Goal: Information Seeking & Learning: Learn about a topic

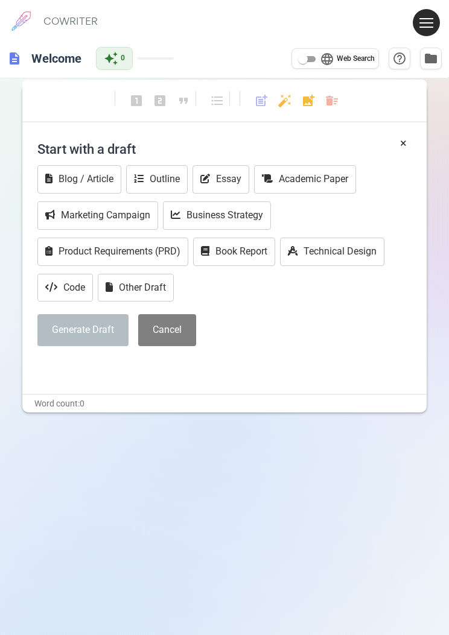
click at [54, 282] on icon at bounding box center [51, 287] width 12 height 10
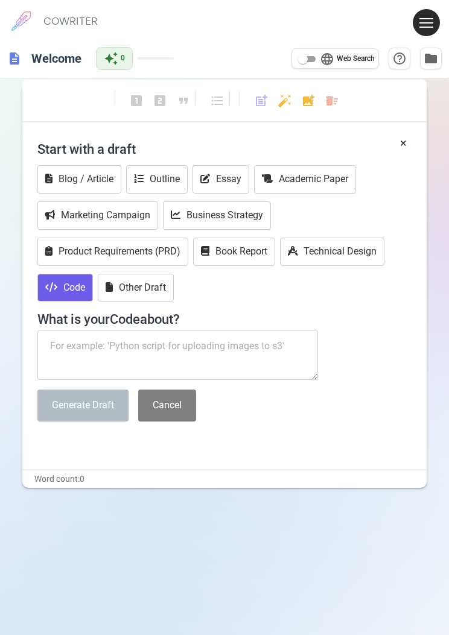
click at [336, 352] on div "Start with a draft Blog / Article Outline Essay Academic Paper Marketing Campai…" at bounding box center [224, 283] width 374 height 296
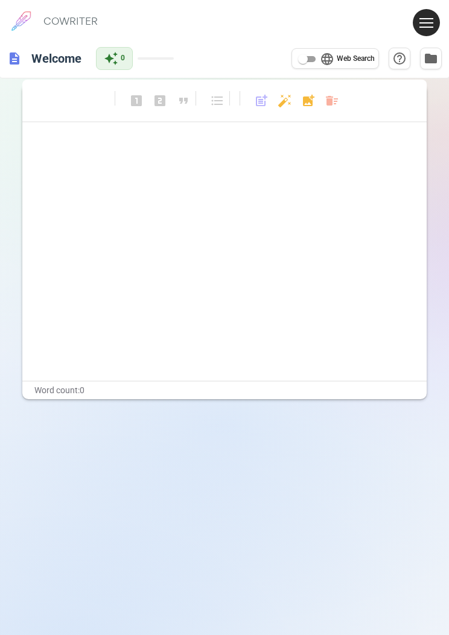
click at [418, 25] on button at bounding box center [426, 22] width 27 height 27
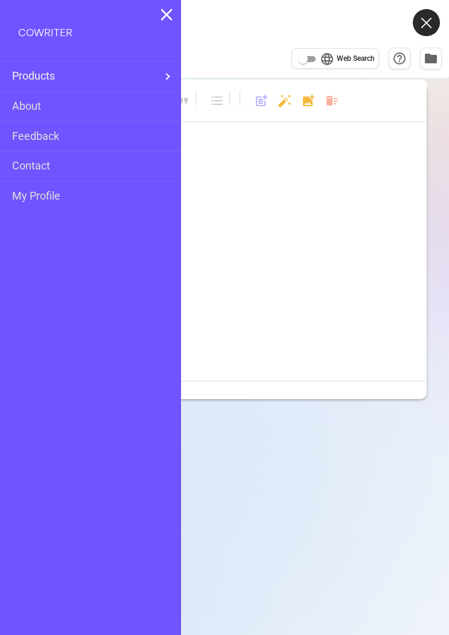
click at [22, 103] on link "About" at bounding box center [26, 106] width 29 height 17
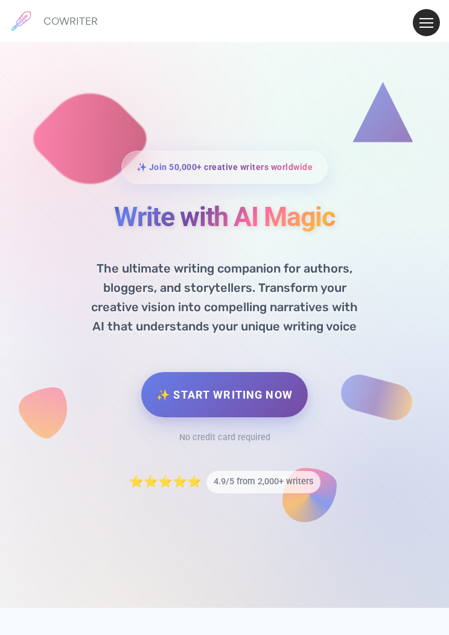
click at [421, 28] on button at bounding box center [426, 22] width 27 height 27
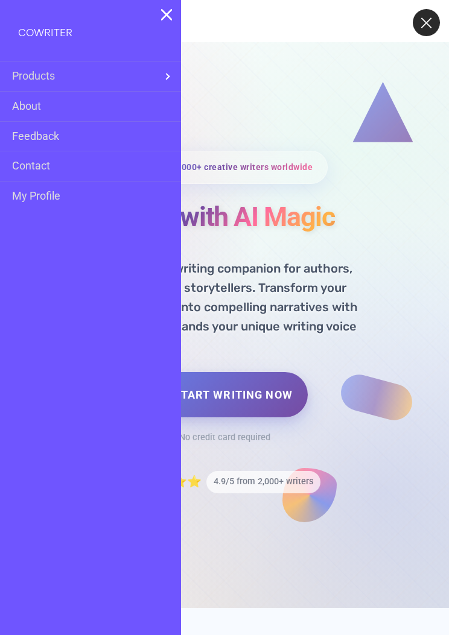
click at [23, 76] on span "Products" at bounding box center [86, 76] width 148 height 17
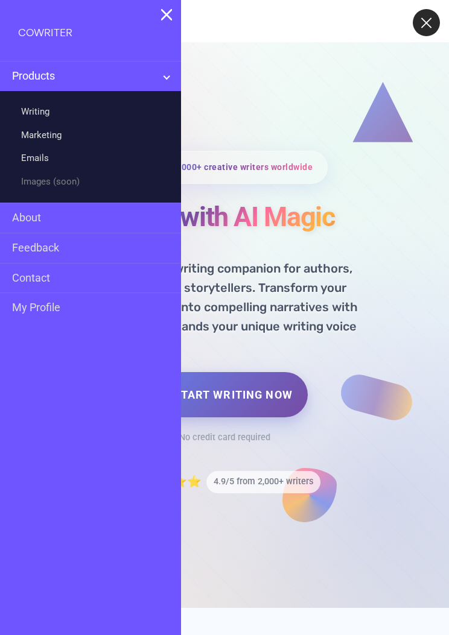
click at [27, 110] on link "Writing" at bounding box center [35, 111] width 28 height 17
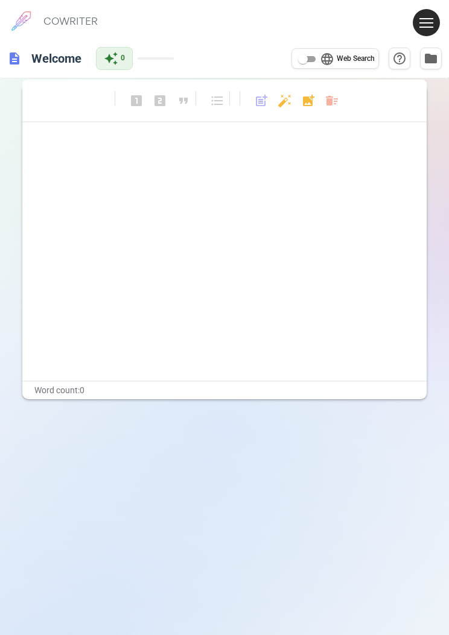
click at [419, 24] on button at bounding box center [426, 22] width 27 height 27
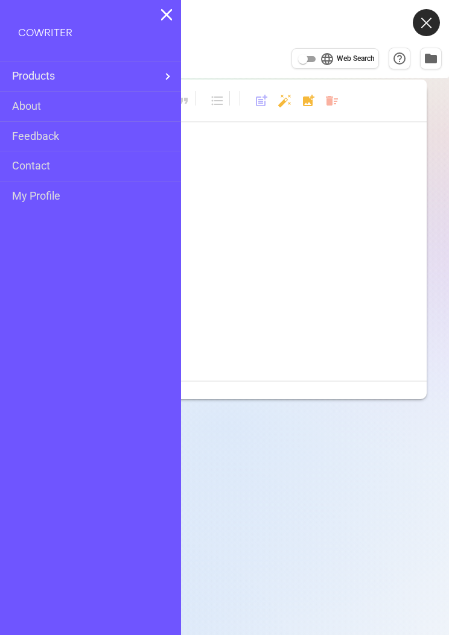
click at [30, 28] on h6 "COWRITER" at bounding box center [45, 32] width 54 height 11
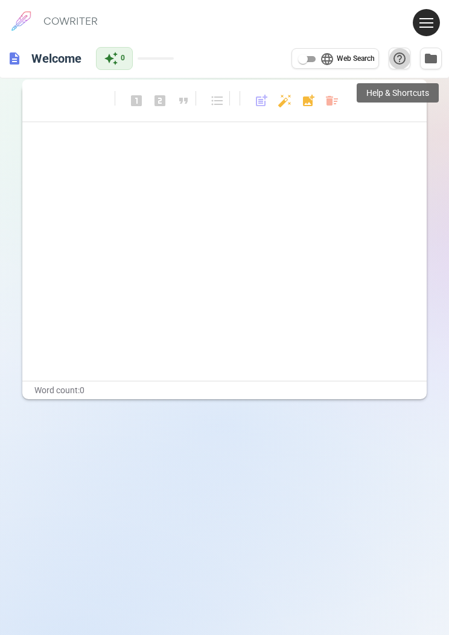
click at [384, 100] on div "Help & Shortcuts" at bounding box center [398, 92] width 82 height 19
click at [410, 26] on div "COWRITER Products Writing Marketing Emails Images (soon) About Contact My Profi…" at bounding box center [224, 21] width 449 height 42
click at [405, 15] on div "COWRITER Products Writing Marketing Emails Images (soon) About Contact My Profi…" at bounding box center [224, 21] width 449 height 42
click at [421, 28] on button at bounding box center [426, 22] width 27 height 27
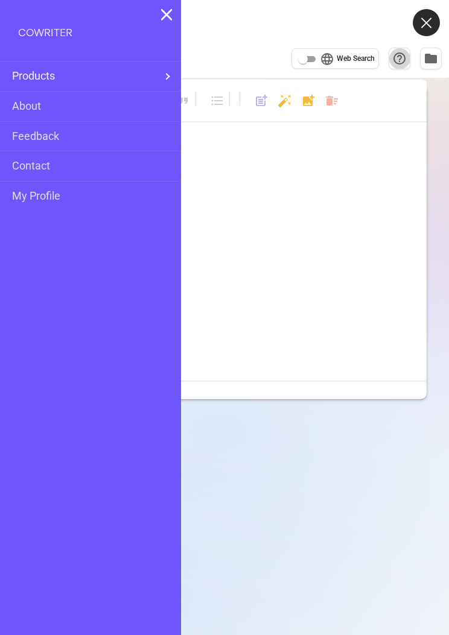
click at [25, 102] on link "About" at bounding box center [26, 106] width 29 height 17
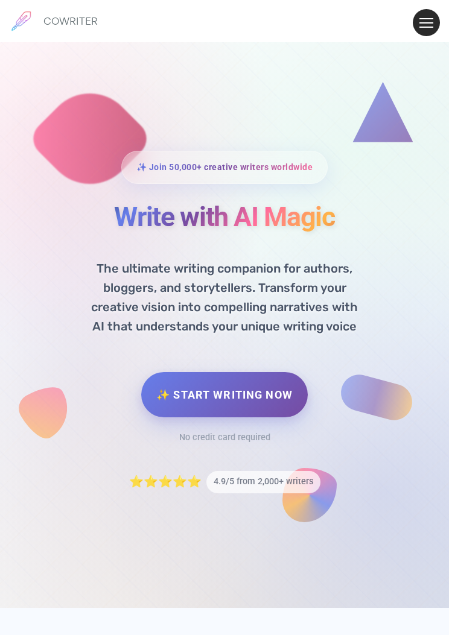
click at [417, 28] on button at bounding box center [426, 22] width 27 height 27
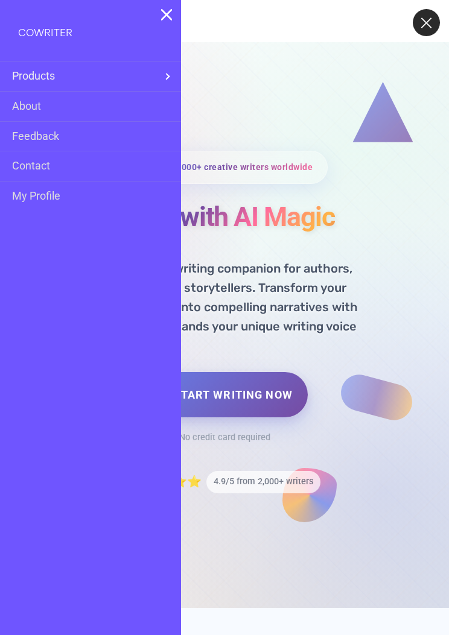
click at [13, 163] on link "Contact" at bounding box center [31, 165] width 38 height 17
